Goal: Transaction & Acquisition: Download file/media

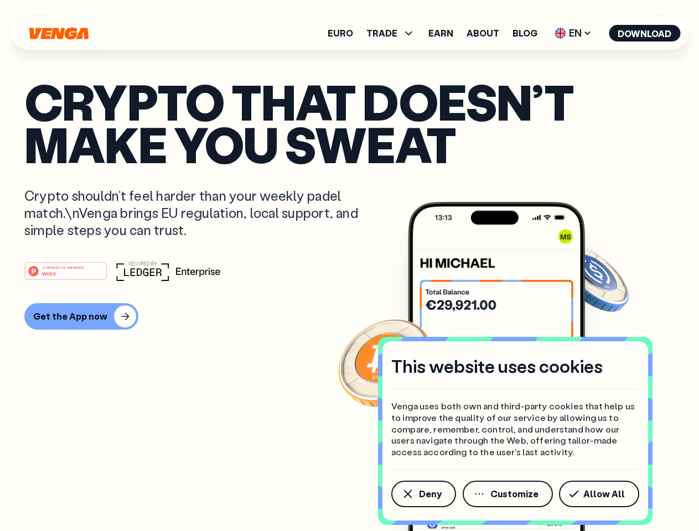
click at [349, 266] on div "#1 PRODUCT OF THE MONTH Web3" at bounding box center [349, 271] width 650 height 20
click at [423, 494] on span "Deny" at bounding box center [430, 494] width 23 height 9
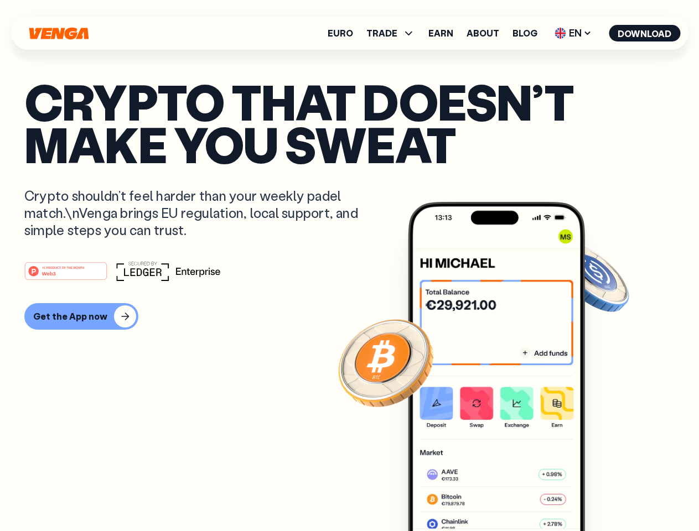
click at [509, 494] on img at bounding box center [496, 387] width 177 height 371
click at [601, 494] on article "Crypto that doesn’t make you sweat Crypto shouldn’t feel harder than your weekl…" at bounding box center [349, 287] width 650 height 415
click at [394, 33] on span "TRADE" at bounding box center [381, 33] width 31 height 9
click at [574, 33] on span "EN" at bounding box center [573, 33] width 45 height 18
click at [645, 33] on button "Download" at bounding box center [644, 33] width 71 height 17
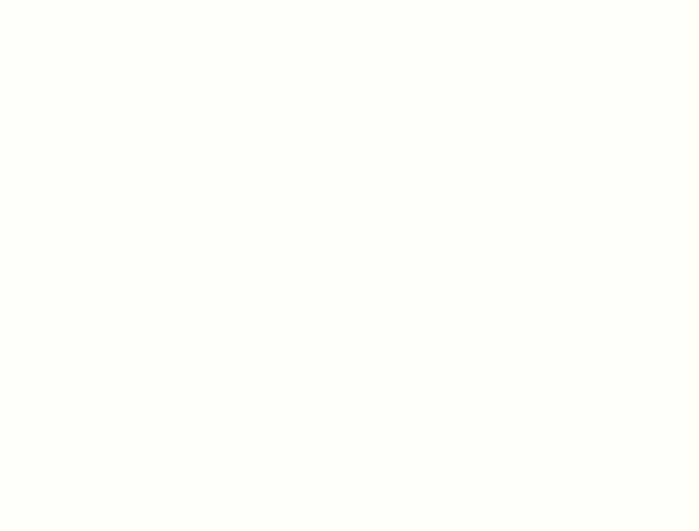
click at [349, 0] on html "This website uses cookies Venga uses both own and third-party cookies that help…" at bounding box center [349, 0] width 699 height 0
click at [80, 0] on html "This website uses cookies Venga uses both own and third-party cookies that help…" at bounding box center [349, 0] width 699 height 0
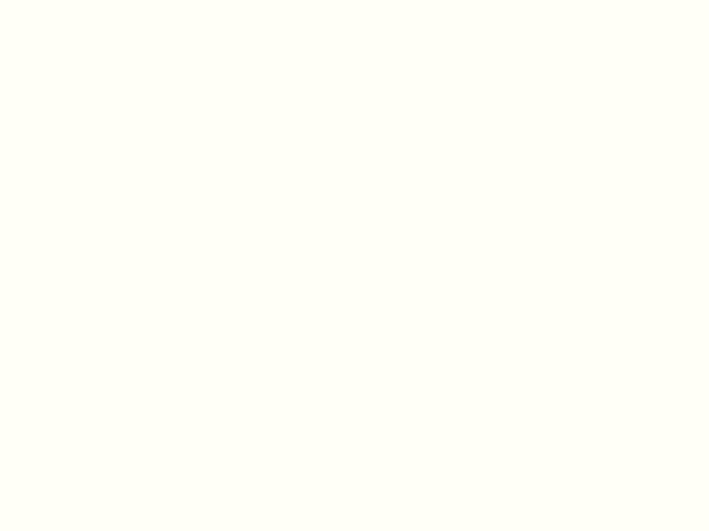
click at [68, 0] on html "This website uses cookies Venga uses both own and third-party cookies that help…" at bounding box center [354, 0] width 709 height 0
